Goal: Task Accomplishment & Management: Use online tool/utility

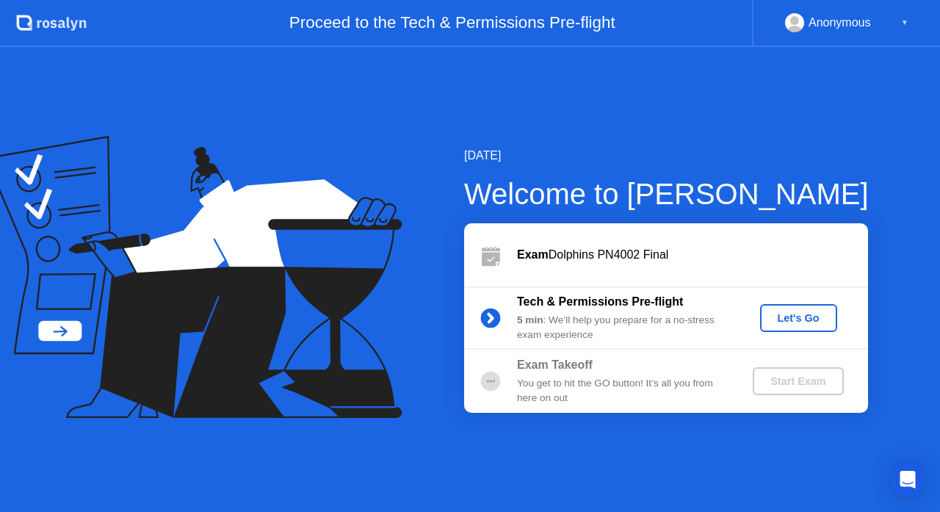
click at [792, 383] on div "Start Exam" at bounding box center [798, 381] width 79 height 12
click at [801, 315] on div "Let's Go" at bounding box center [798, 318] width 65 height 12
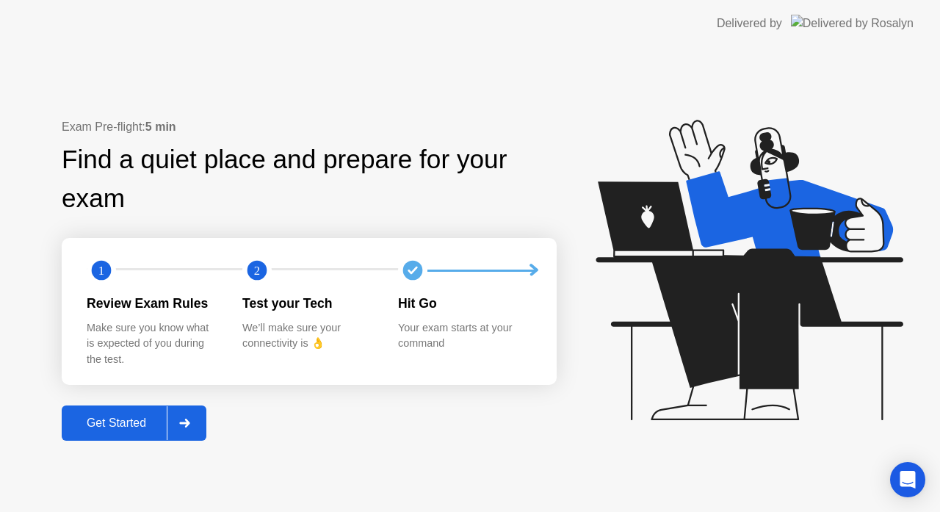
click at [107, 425] on div "Get Started" at bounding box center [116, 422] width 101 height 13
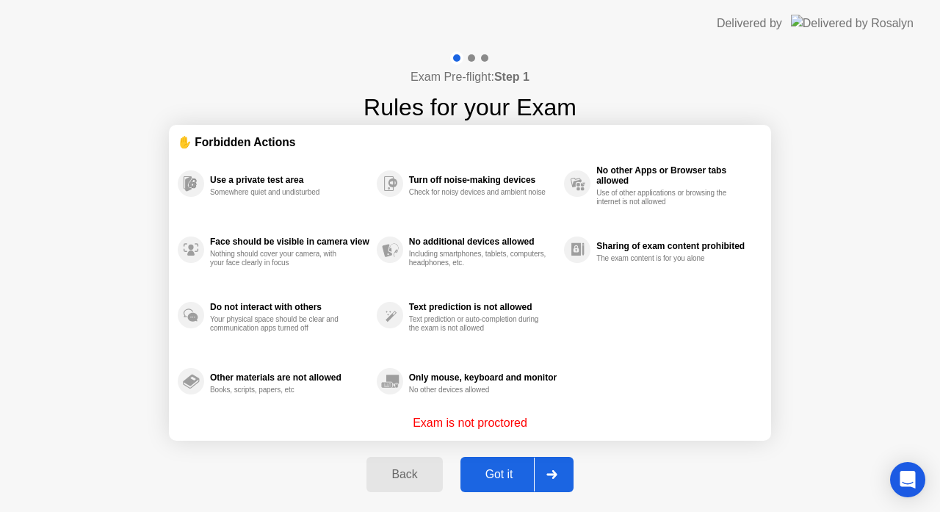
click at [481, 465] on button "Got it" at bounding box center [516, 474] width 113 height 35
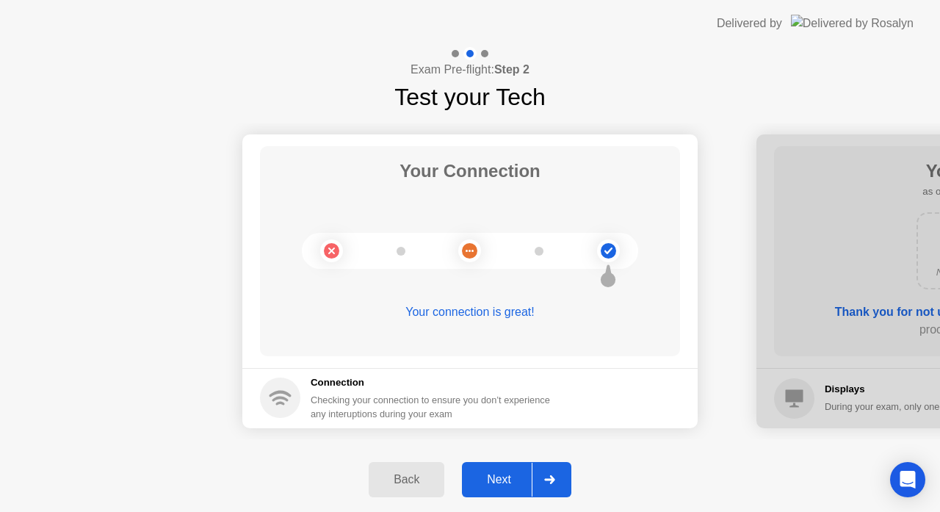
click at [486, 480] on div "Next" at bounding box center [498, 479] width 65 height 13
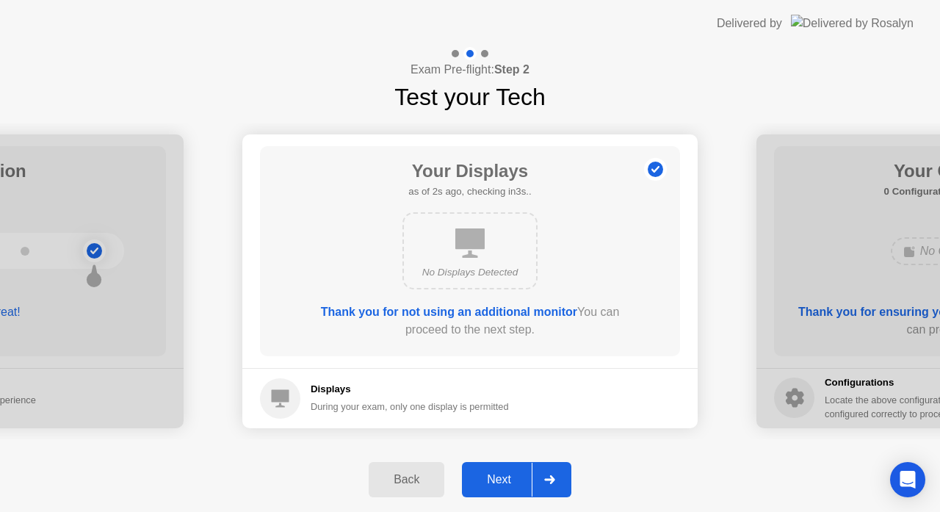
click at [486, 480] on div "Next" at bounding box center [498, 479] width 65 height 13
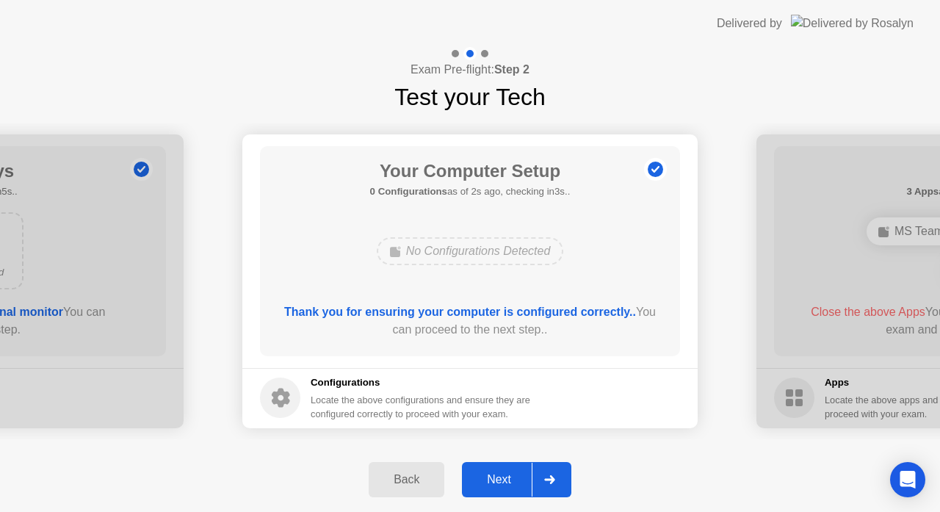
click at [496, 480] on div "Next" at bounding box center [498, 479] width 65 height 13
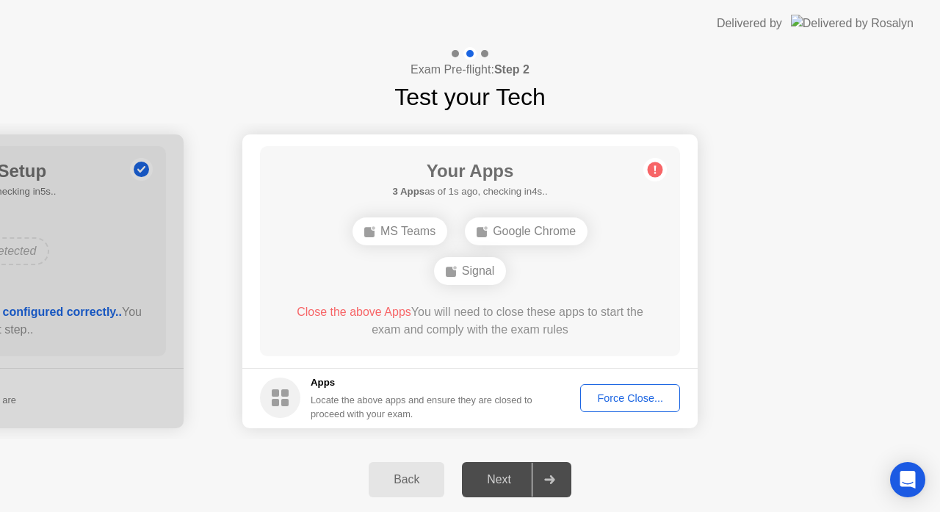
click at [600, 397] on div "Force Close..." at bounding box center [630, 398] width 90 height 12
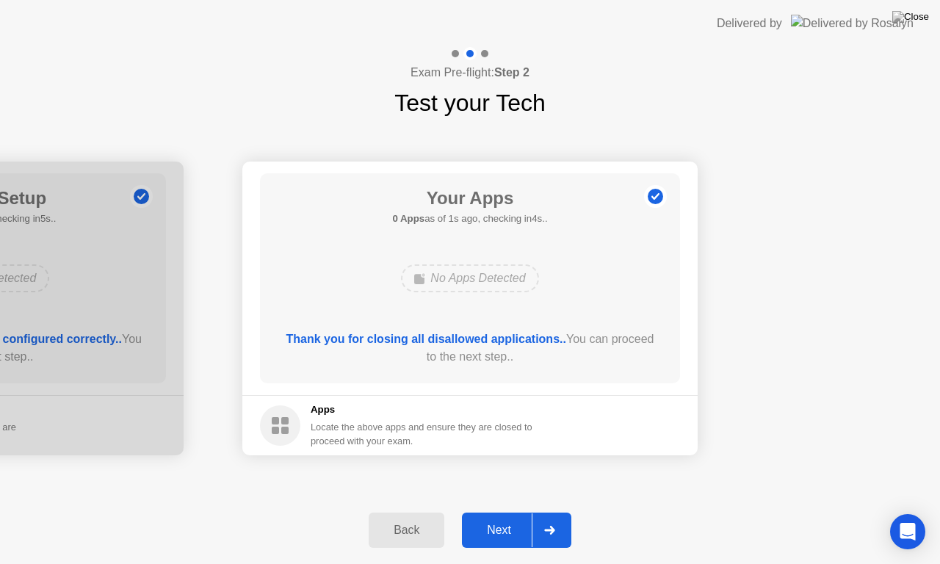
click at [499, 511] on div "Next" at bounding box center [498, 530] width 65 height 13
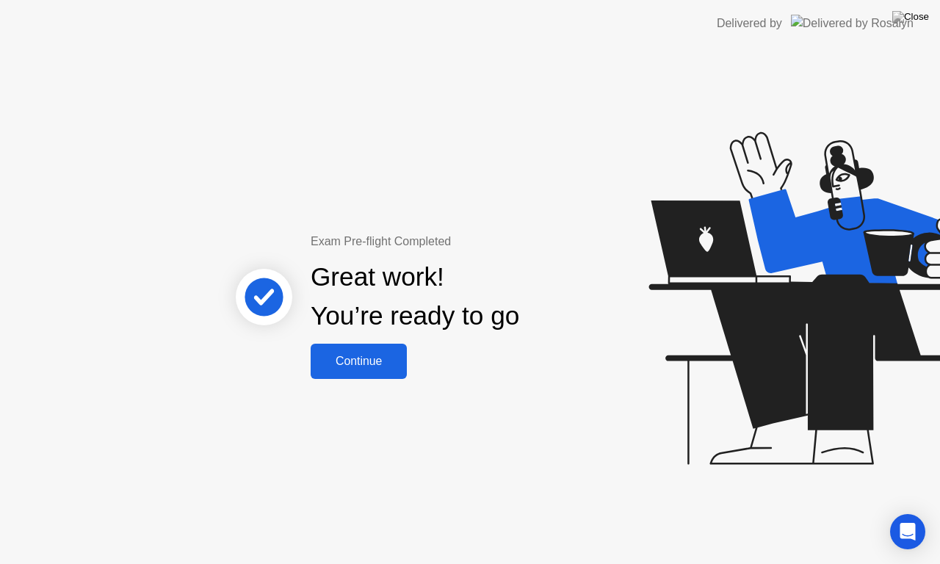
click at [369, 355] on div "Continue" at bounding box center [358, 361] width 87 height 13
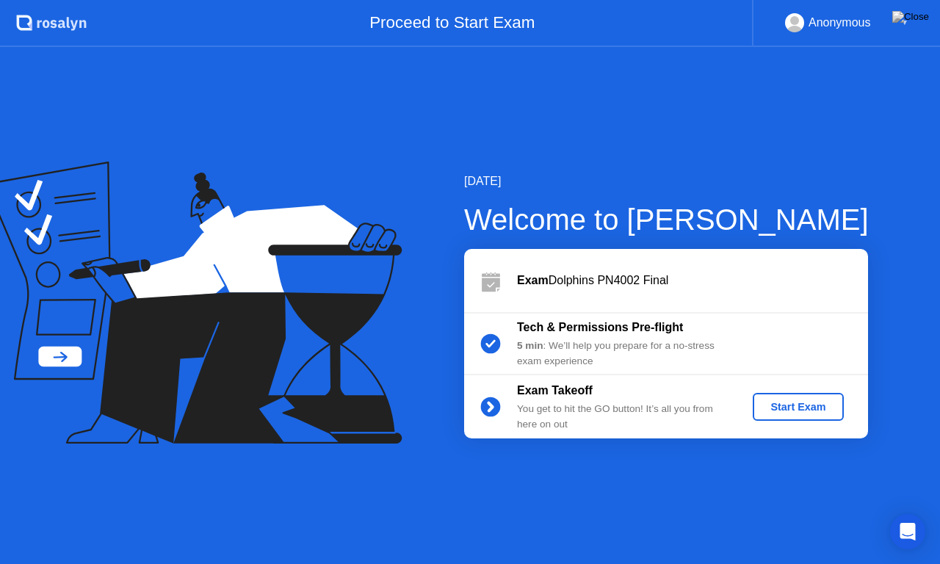
click at [806, 409] on div "Start Exam" at bounding box center [798, 407] width 79 height 12
